Goal: Feedback & Contribution: Contribute content

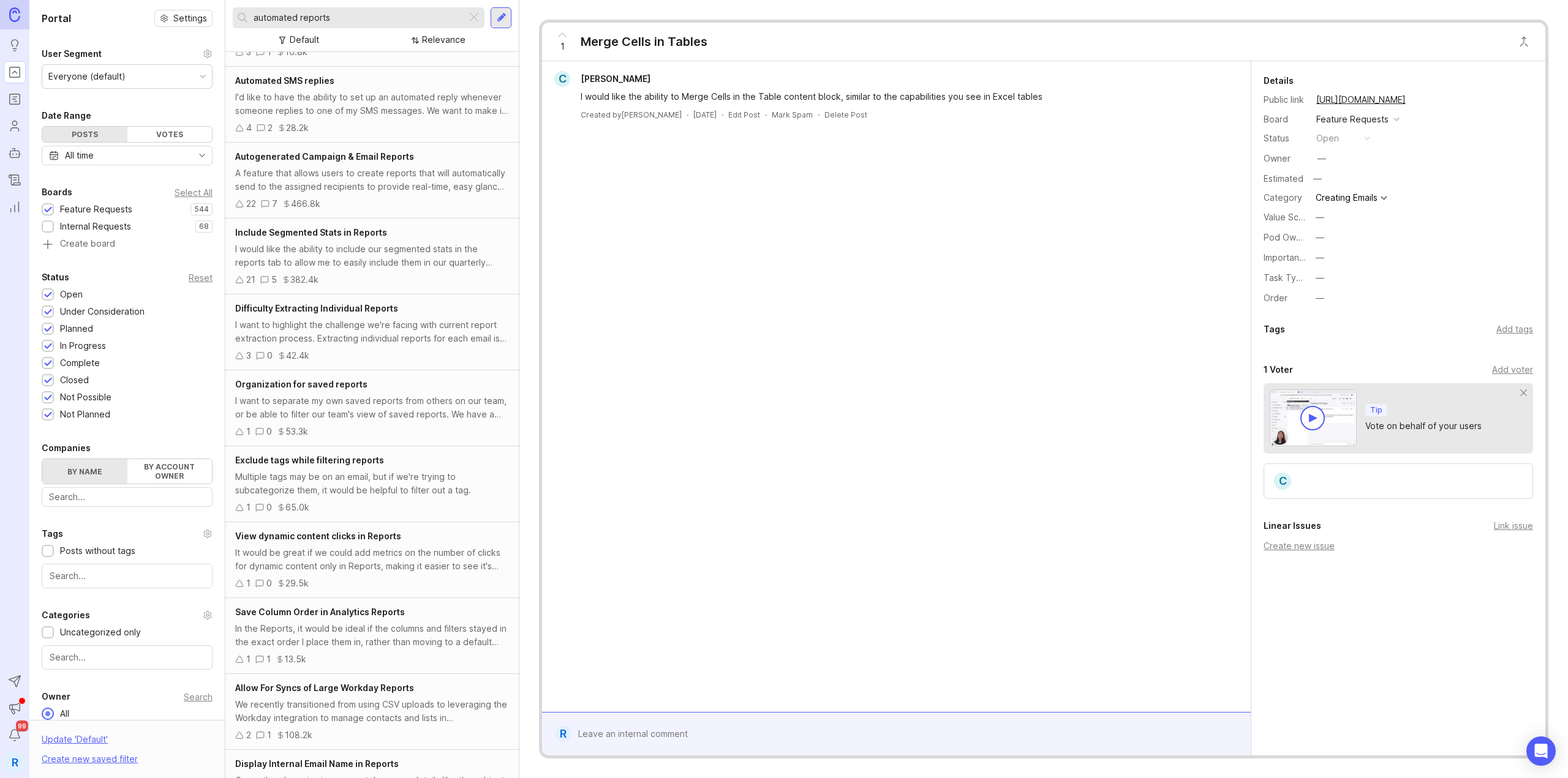
scroll to position [61, 0]
drag, startPoint x: 471, startPoint y: 9, endPoint x: 456, endPoint y: 11, distance: 15.1
click at [471, 10] on div "automated reports" at bounding box center [359, 18] width 252 height 21
click at [469, 14] on div at bounding box center [474, 17] width 14 height 16
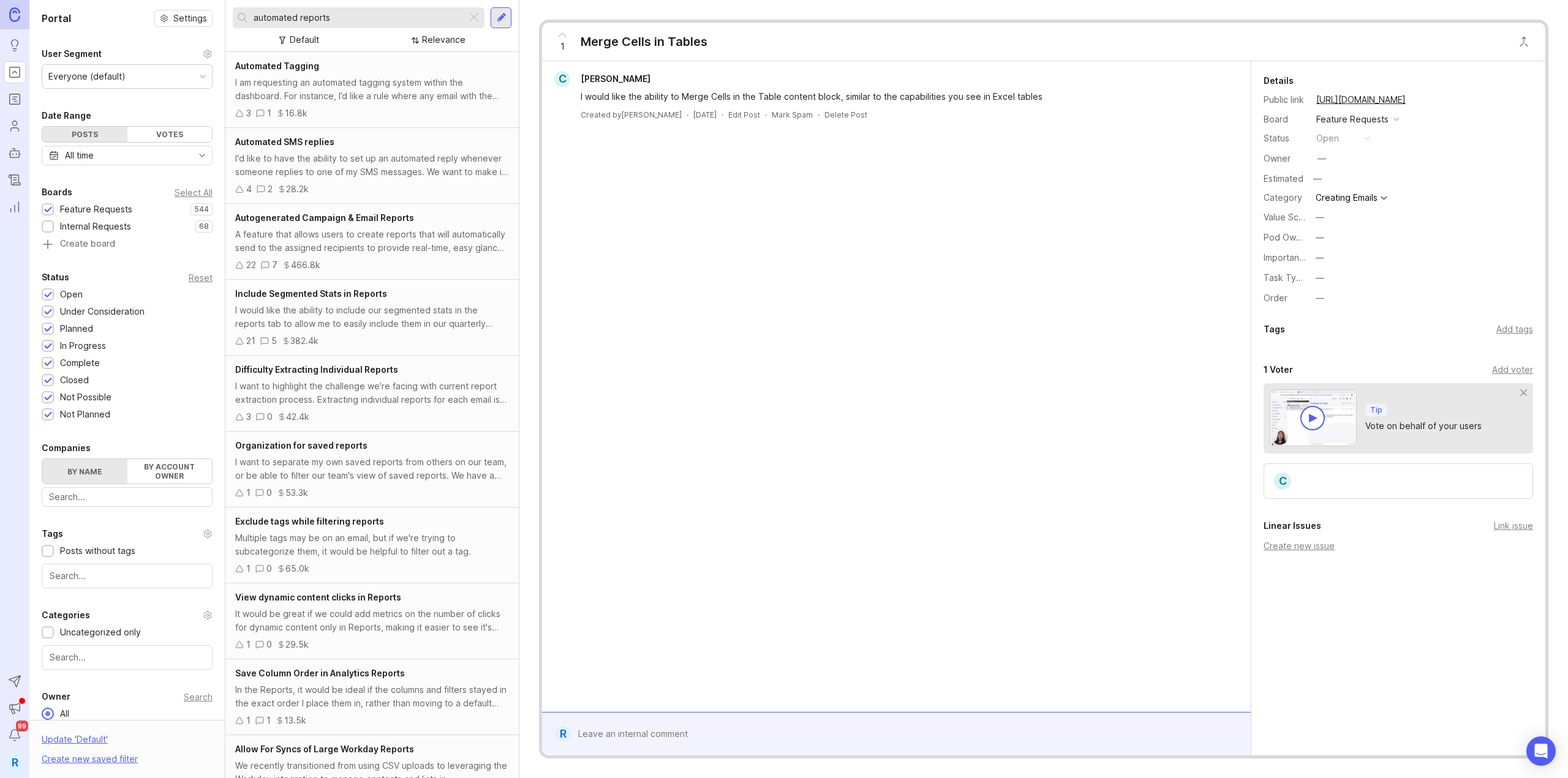
type input "automated reports"
click at [391, 225] on div "Autogenerated Campaign & Email Reports A feature that allows users to create re…" at bounding box center [372, 241] width 293 height 76
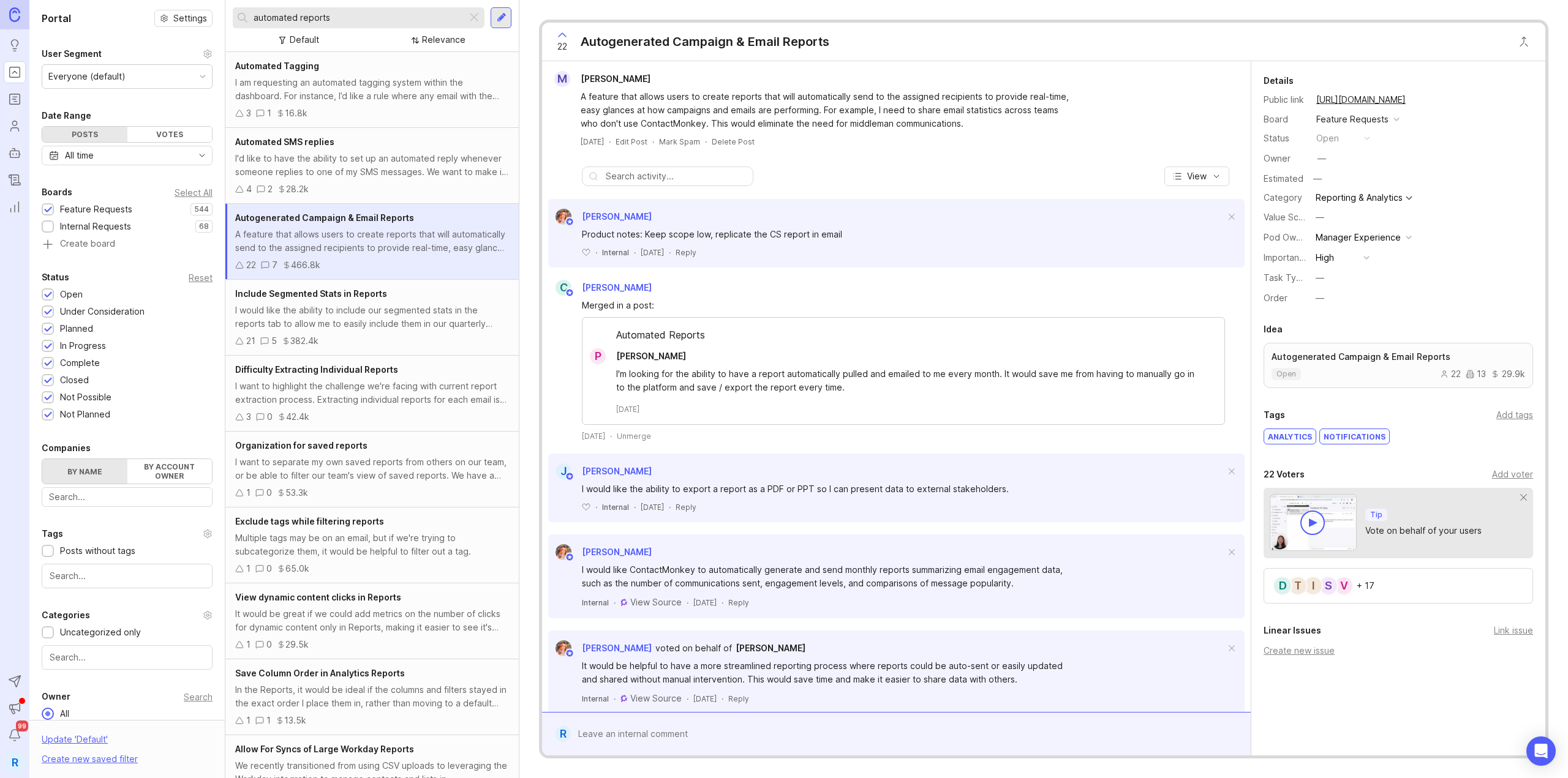
click at [1508, 470] on div "Add voter" at bounding box center [1512, 474] width 41 height 14
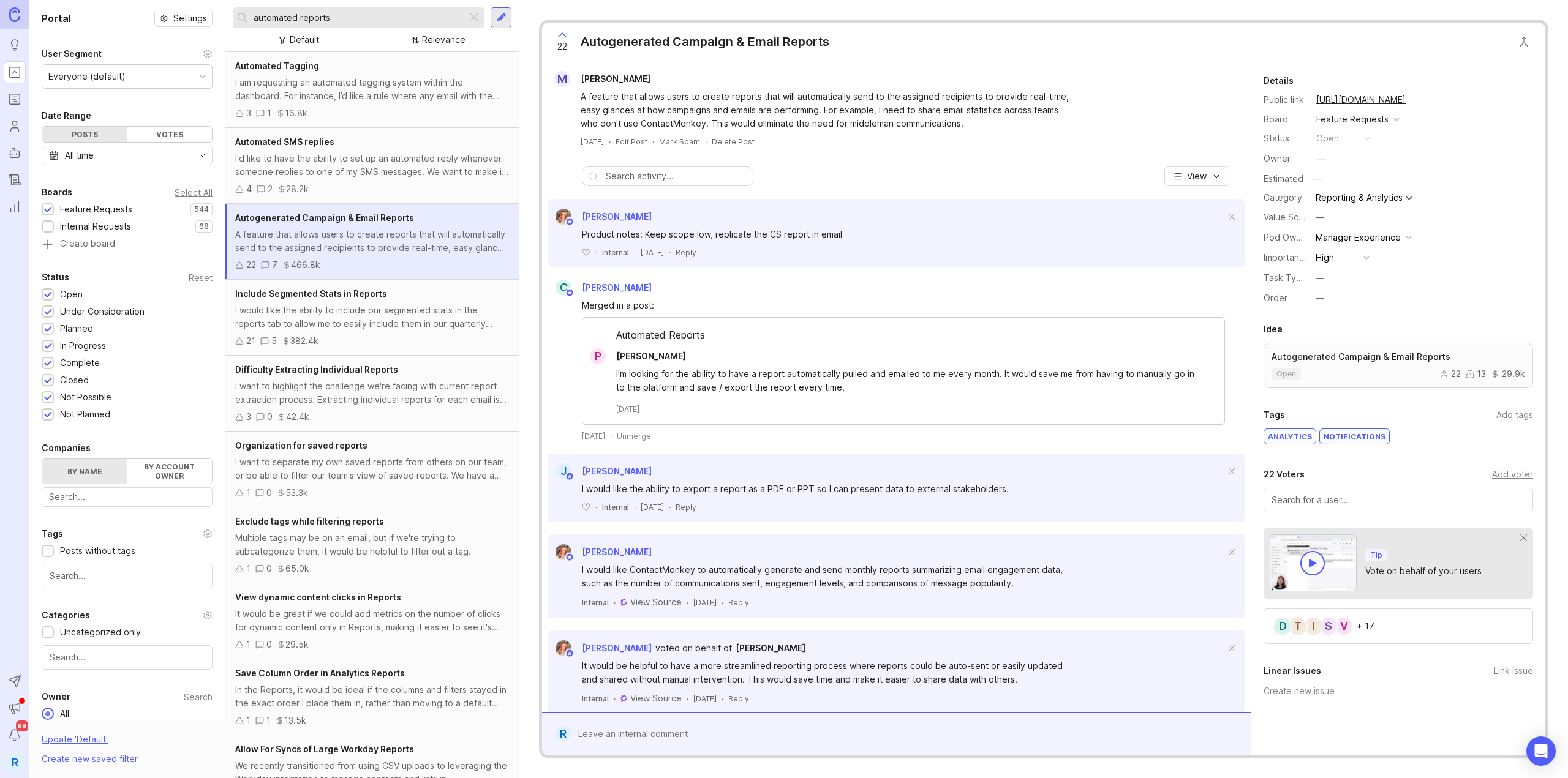
click at [1426, 490] on div at bounding box center [1398, 500] width 269 height 24
type input "a"
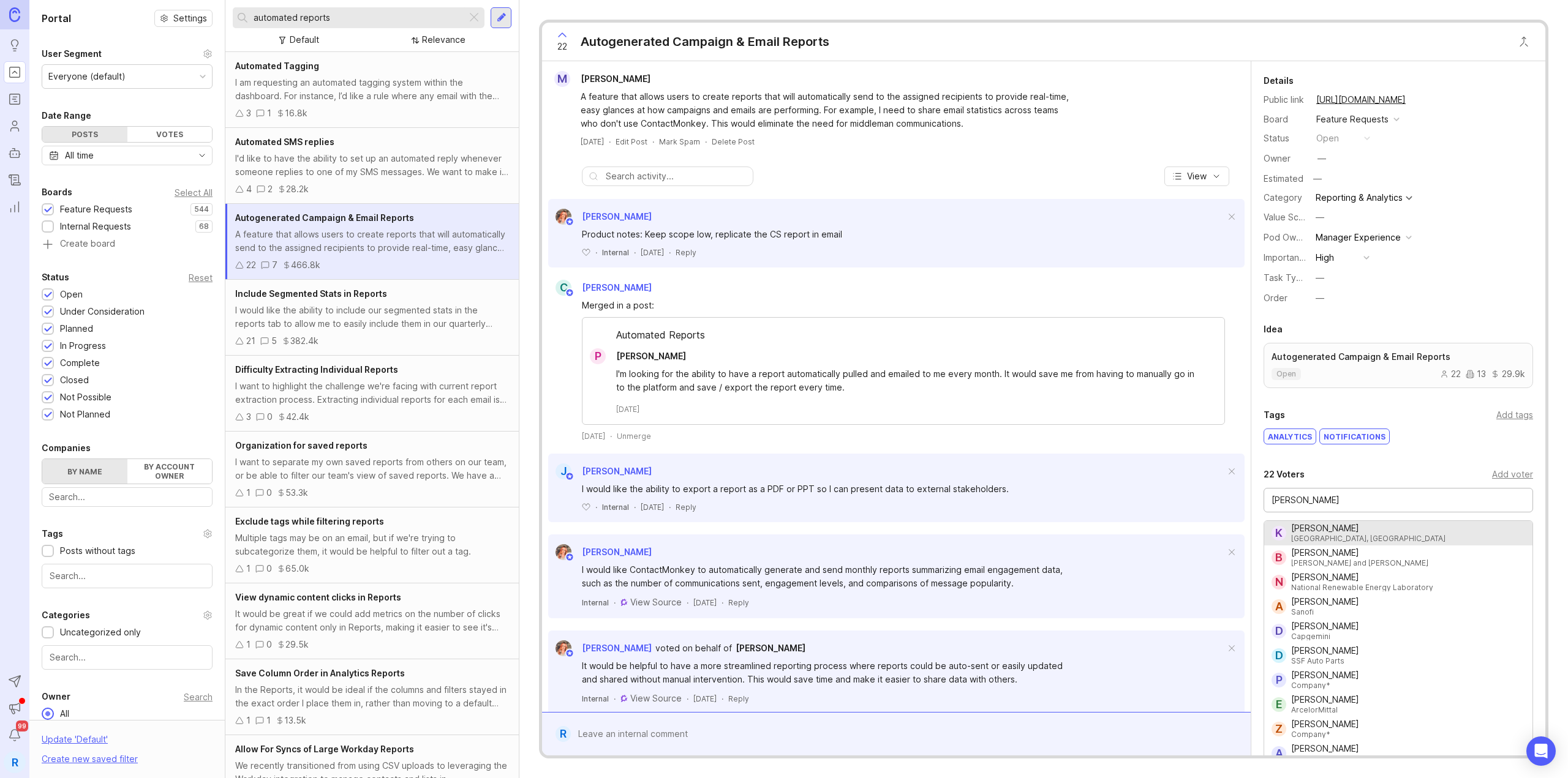
scroll to position [53, 0]
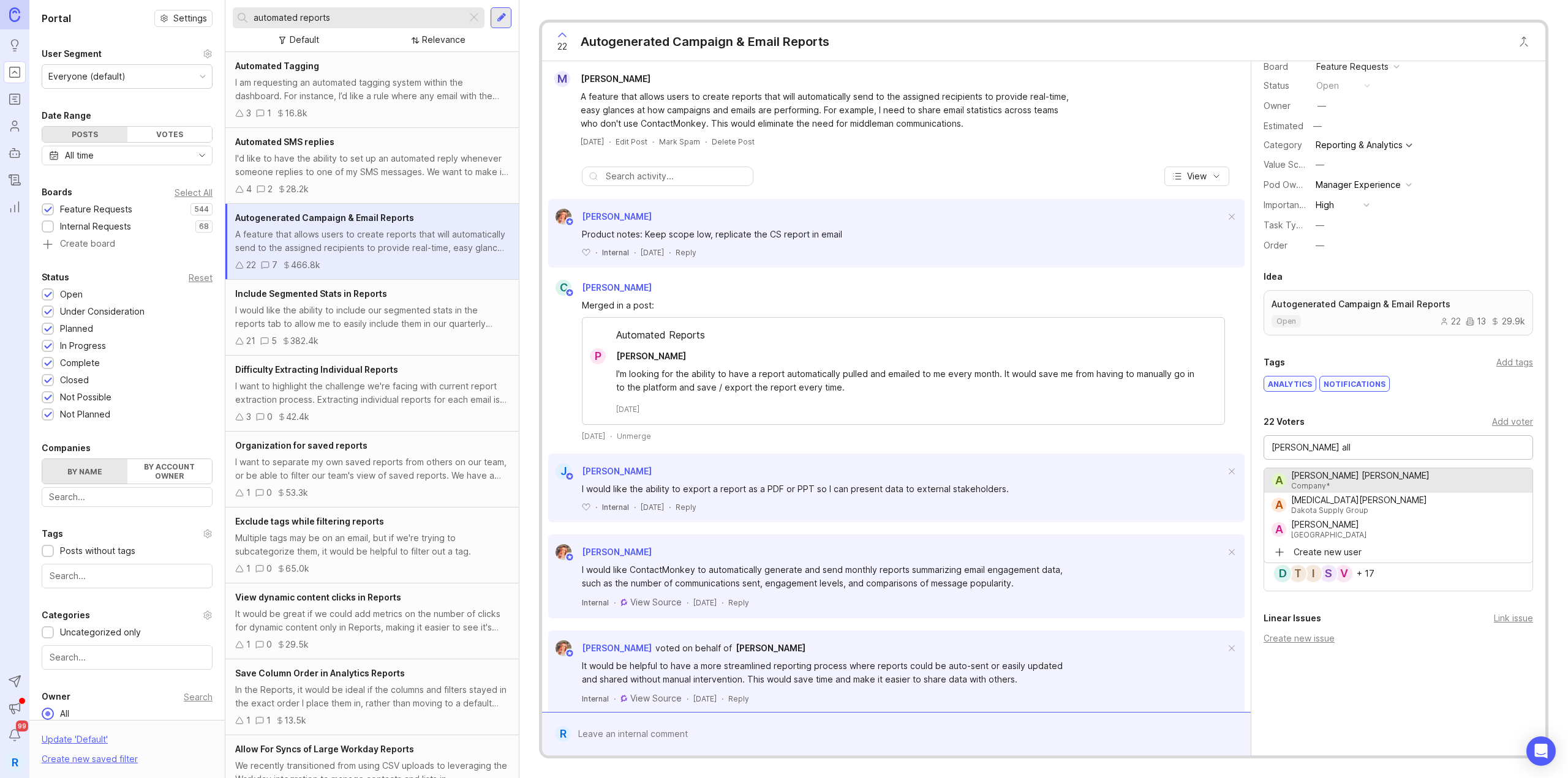
type input "[MEDICAL_DATA][PERSON_NAME]"
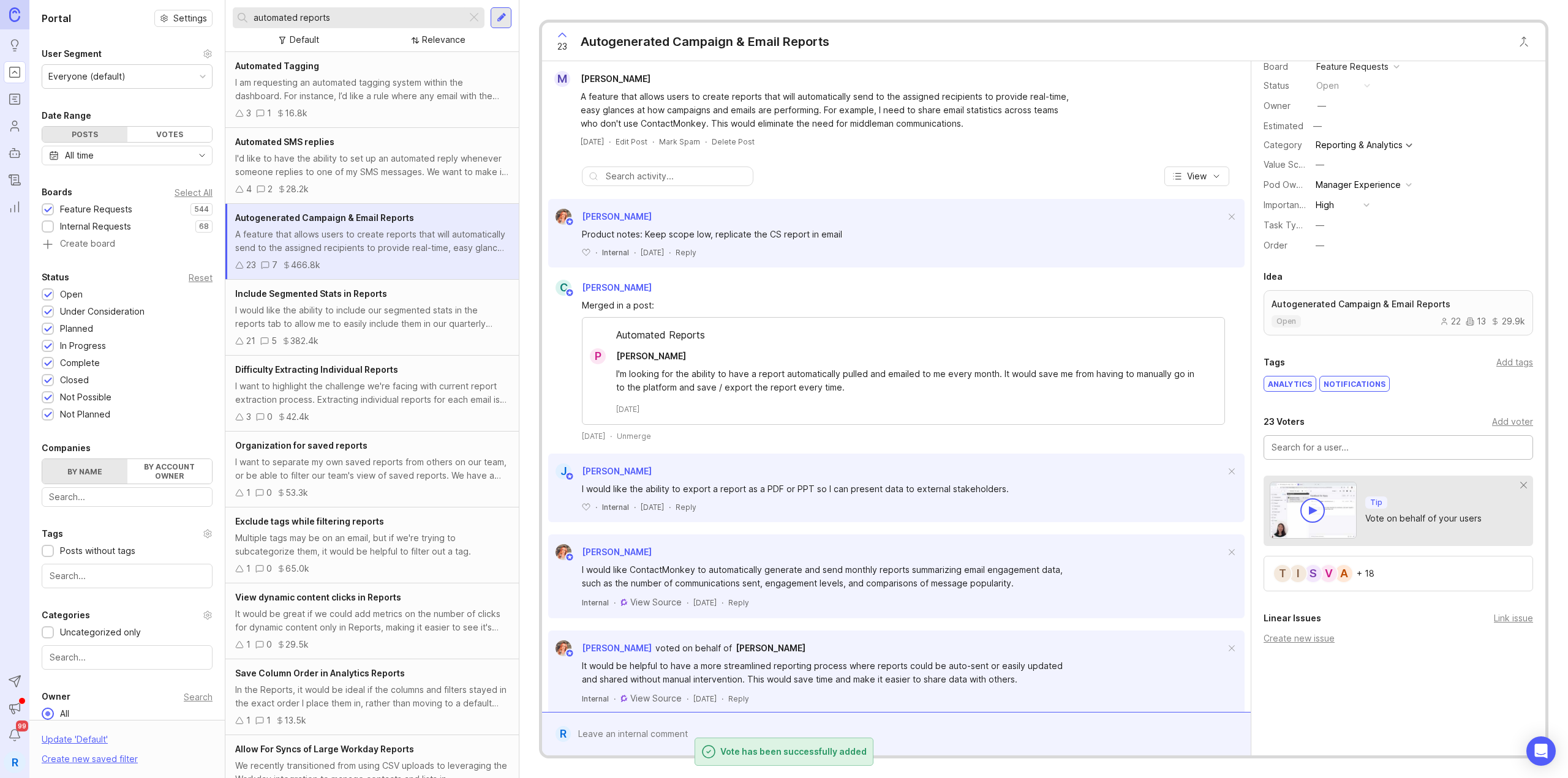
click at [1342, 442] on input "text" at bounding box center [1398, 448] width 253 height 14
type input "[PERSON_NAME] [PERSON_NAME]"
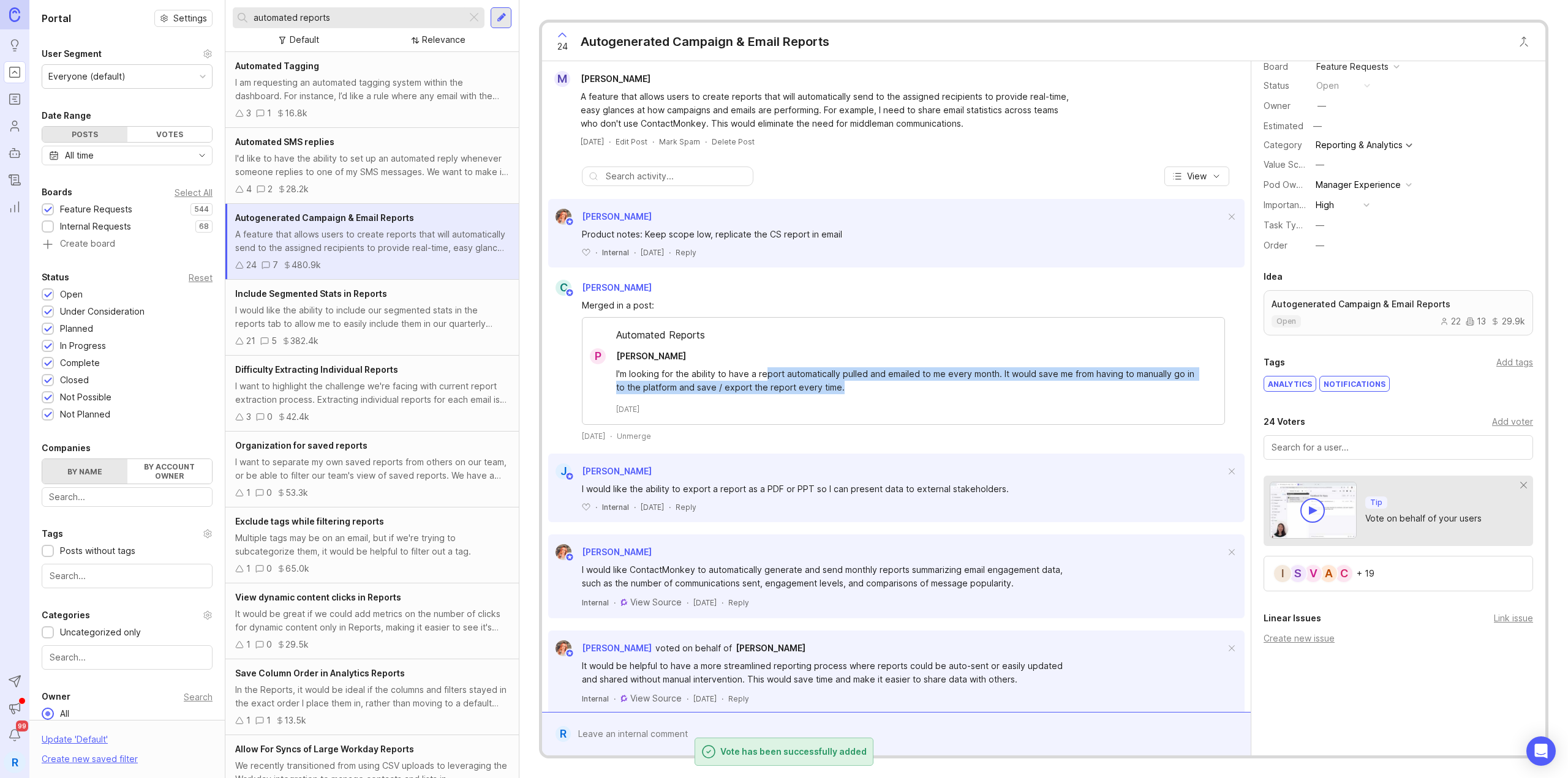
drag, startPoint x: 820, startPoint y: 354, endPoint x: 856, endPoint y: 389, distance: 50.2
click at [881, 394] on div "I'm looking for the ability to have a report automatically pulled and emailed t…" at bounding box center [910, 381] width 588 height 27
click at [856, 389] on div "I'm looking for the ability to have a report automatically pulled and emailed t…" at bounding box center [910, 381] width 588 height 27
drag, startPoint x: 919, startPoint y: 406, endPoint x: 908, endPoint y: 432, distance: 28.2
click at [919, 412] on div "Automated Reports P [PERSON_NAME] I'm looking for the ability to have a report …" at bounding box center [903, 371] width 643 height 108
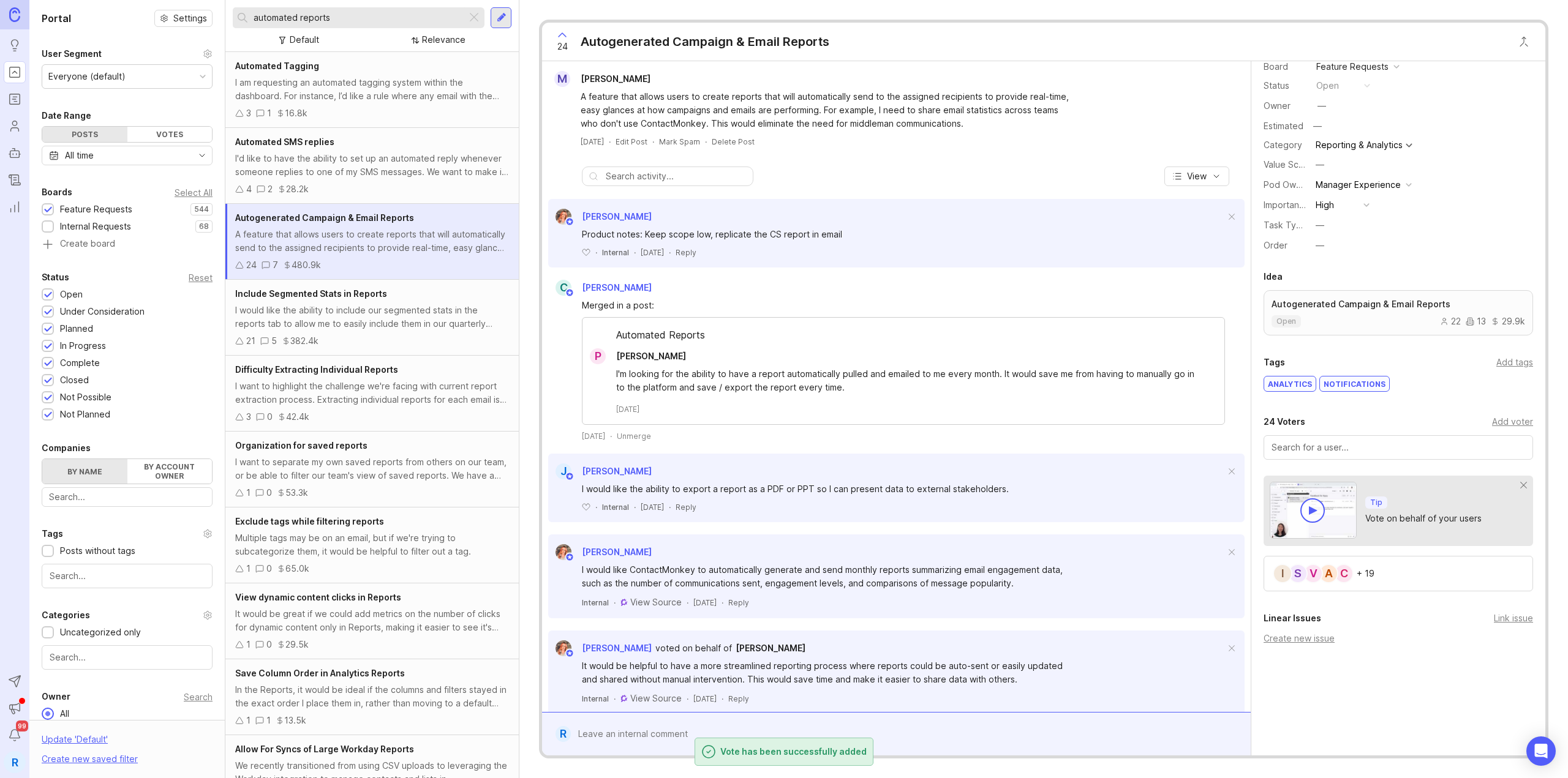
click at [908, 432] on div "[DATE] · Unmerge" at bounding box center [903, 436] width 643 height 11
drag, startPoint x: 794, startPoint y: 386, endPoint x: 840, endPoint y: 388, distance: 46.0
click at [839, 388] on div "I'm looking for the ability to have a report automatically pulled and emailed t…" at bounding box center [910, 381] width 588 height 27
click at [840, 388] on div "I'm looking for the ability to have a report automatically pulled and emailed t…" at bounding box center [910, 381] width 588 height 27
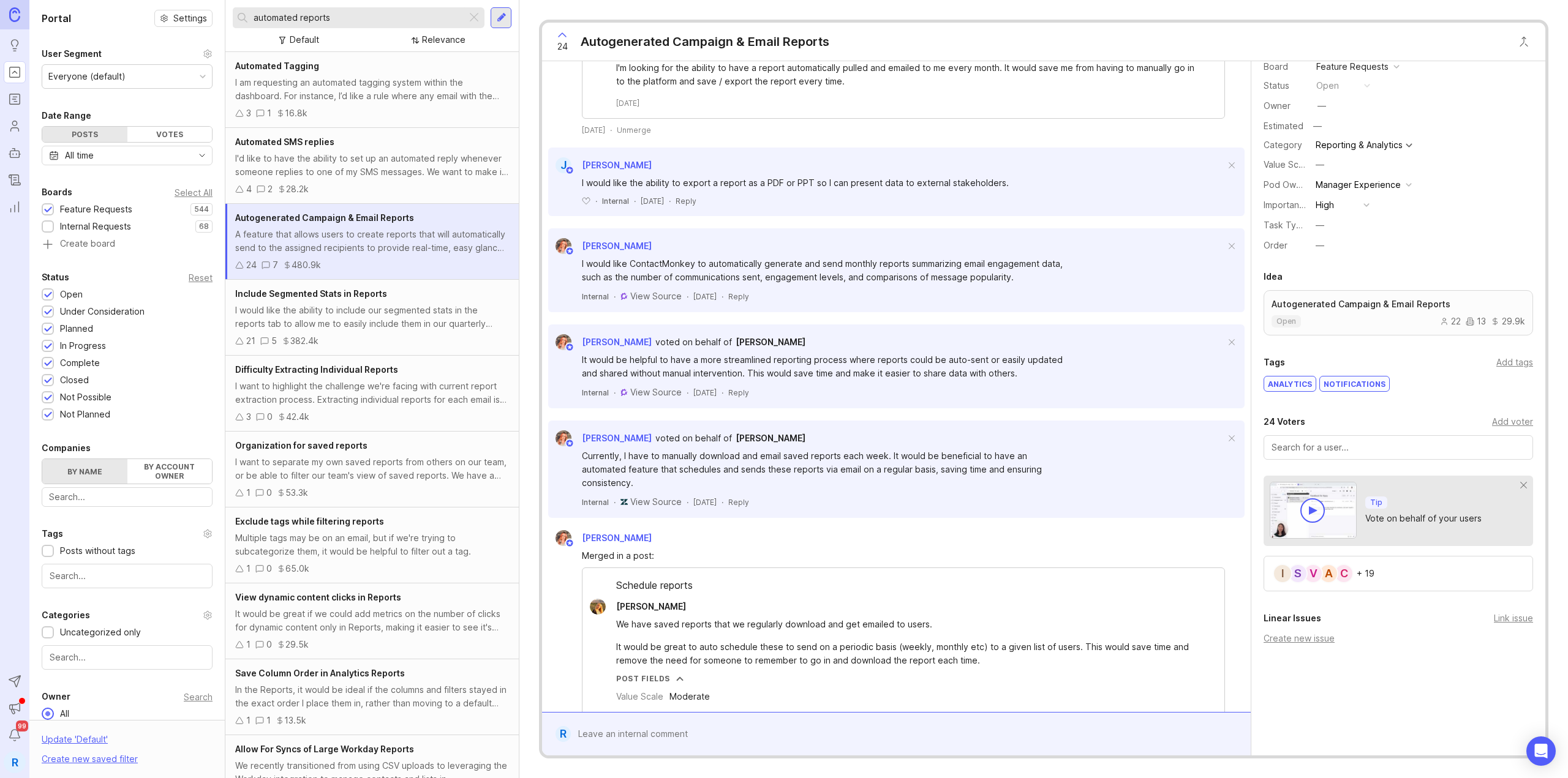
scroll to position [612, 0]
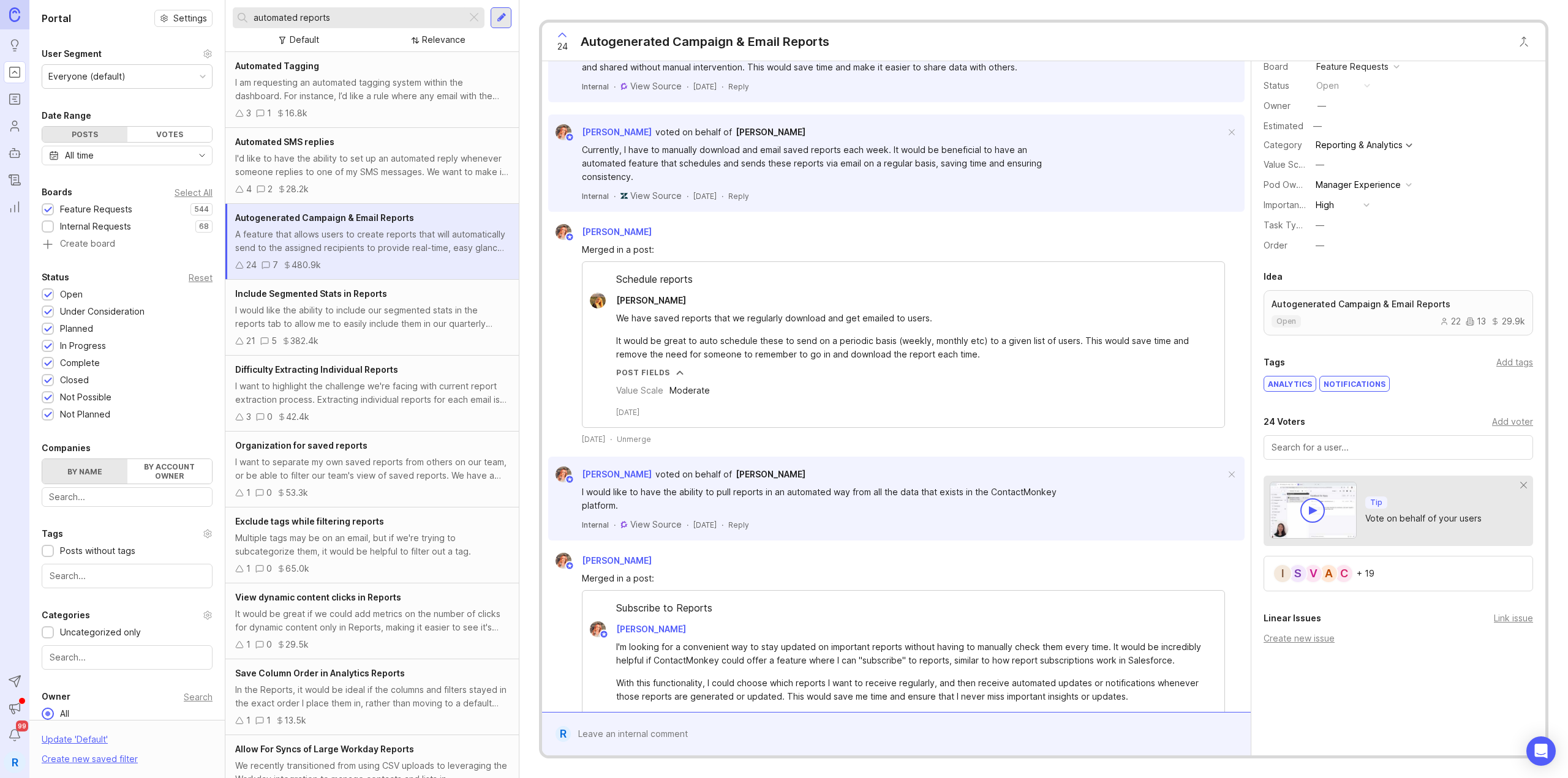
click at [716, 726] on form "R" at bounding box center [897, 734] width 709 height 44
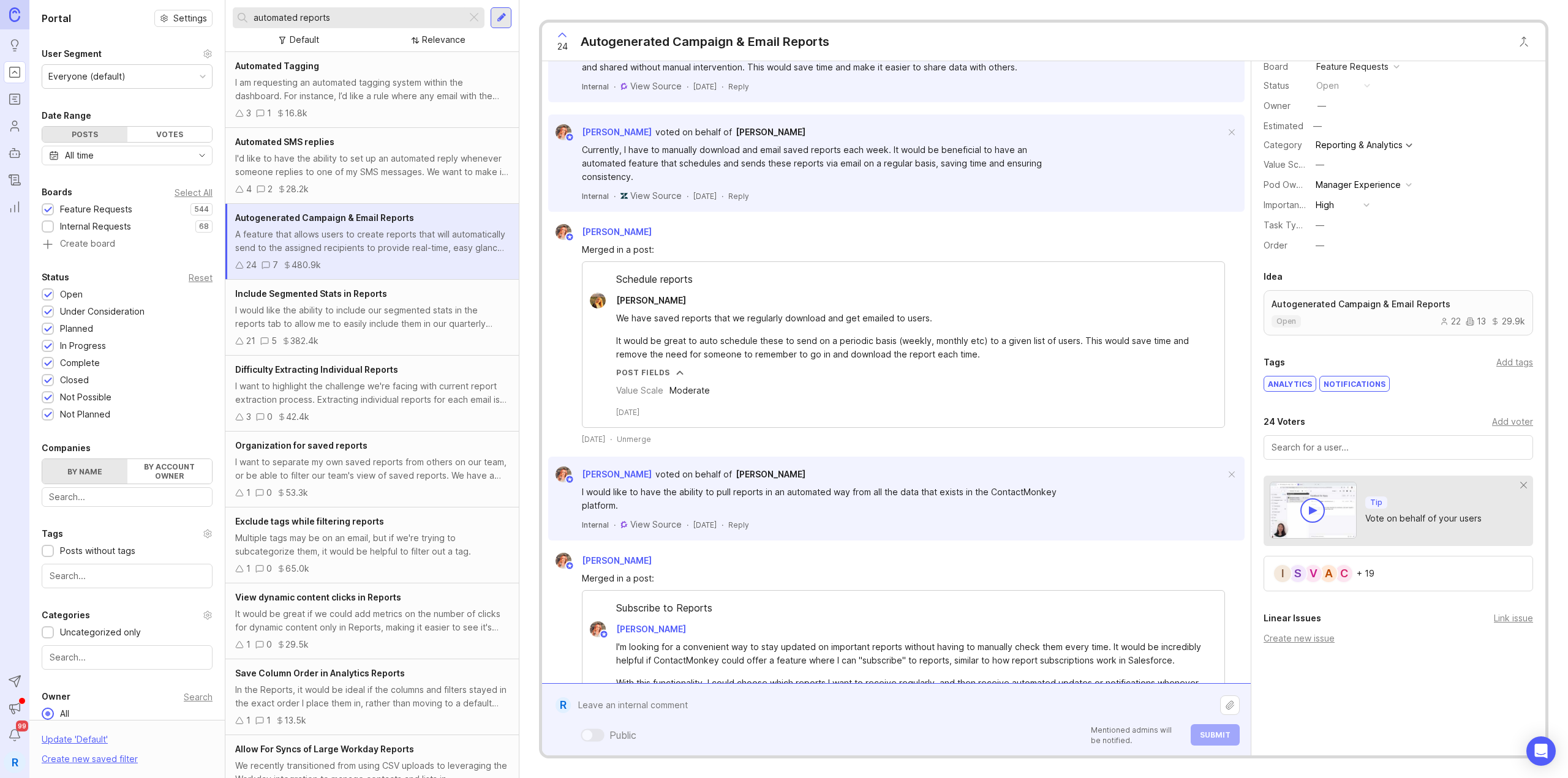
click at [719, 729] on div "Public Mentioned admins will be notified. Submit" at bounding box center [905, 719] width 669 height 52
paste textarea "equest automated reports for read rate, click rate, and surveys, ideally on a m…"
drag, startPoint x: 677, startPoint y: 706, endPoint x: 646, endPoint y: 702, distance: 31.3
click at [646, 700] on textarea "DSG: Would love equest automated reports for read rate, click rate, and surveys…" at bounding box center [895, 705] width 649 height 23
click at [1053, 703] on textarea "DSG: requested automated reports for read rate, click rate, and surveys, ideall…" at bounding box center [895, 705] width 649 height 23
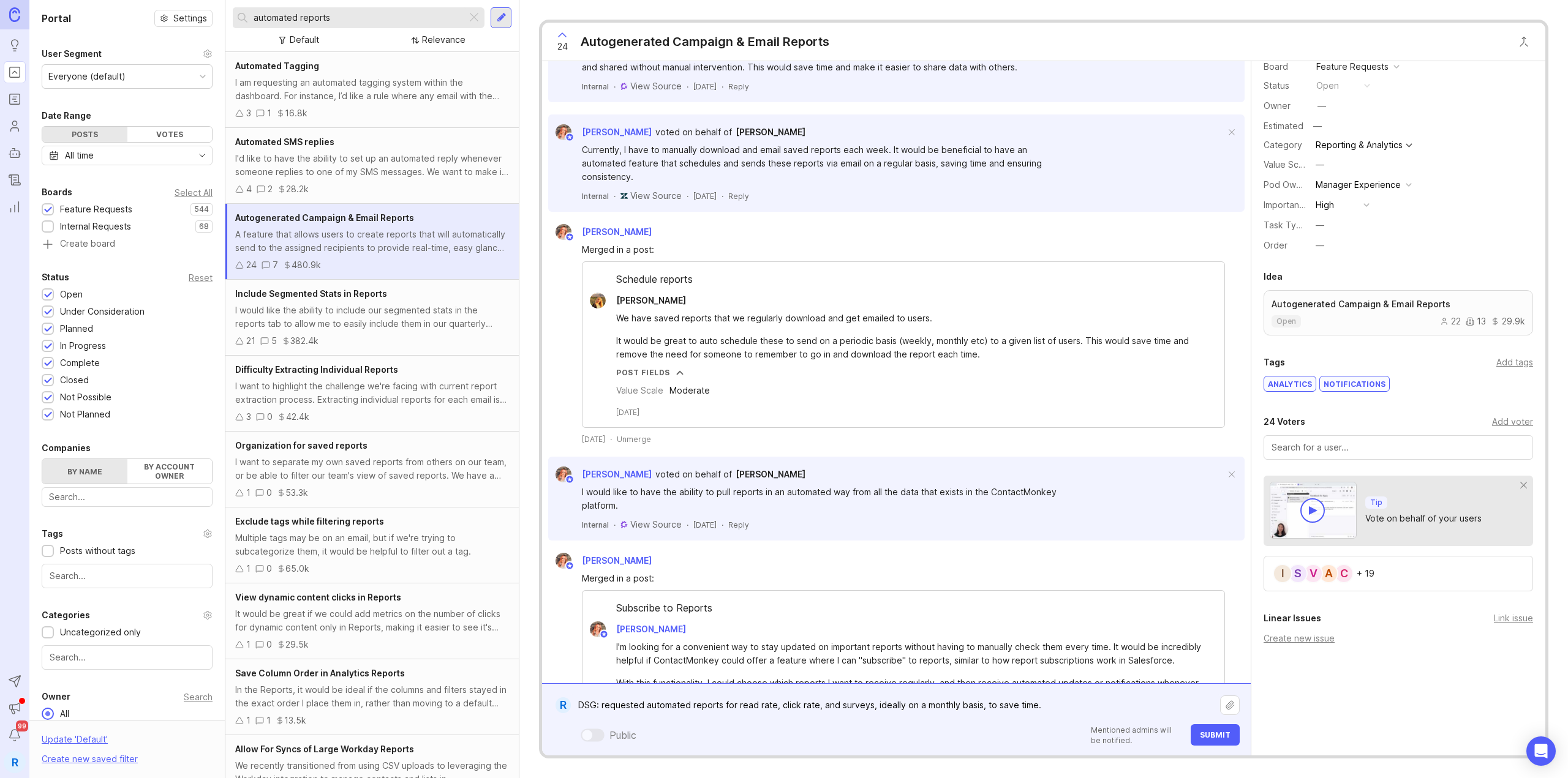
type textarea "DSG: requested automated reports for read rate, click rate, and surveys, ideall…"
click at [1228, 734] on span "Submit" at bounding box center [1215, 735] width 31 height 9
